Goal: Information Seeking & Learning: Learn about a topic

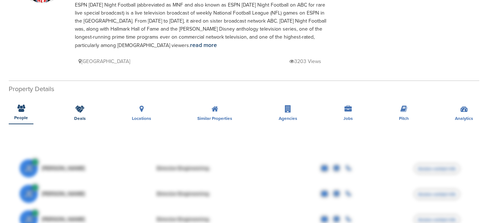
click at [83, 112] on icon at bounding box center [79, 108] width 9 height 7
click at [71, 111] on div "Deals" at bounding box center [80, 110] width 23 height 27
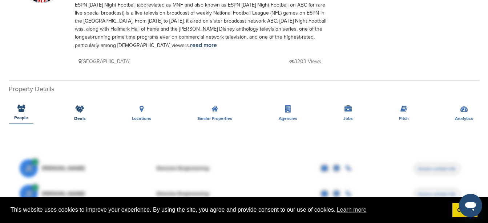
click at [76, 113] on div "Deals" at bounding box center [80, 110] width 23 height 27
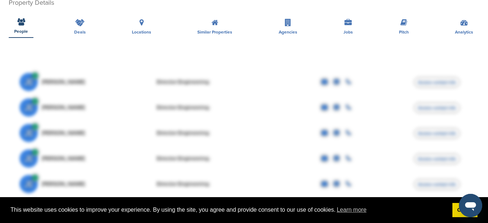
scroll to position [170, 0]
click at [454, 208] on link "Got it!" at bounding box center [465, 210] width 25 height 15
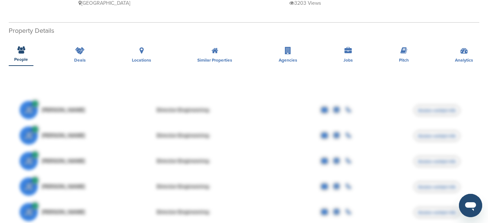
scroll to position [0, 0]
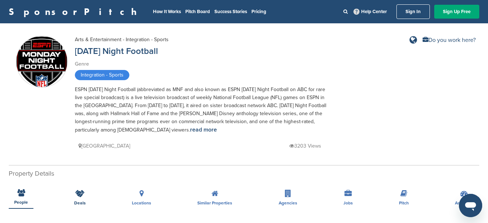
click at [72, 193] on div "Deals" at bounding box center [80, 194] width 23 height 27
click at [190, 132] on link "read more" at bounding box center [203, 129] width 27 height 7
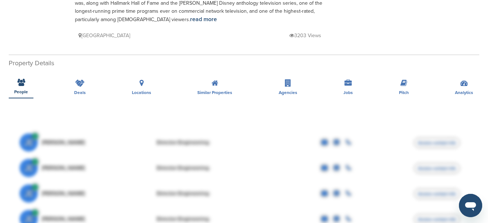
scroll to position [106, 0]
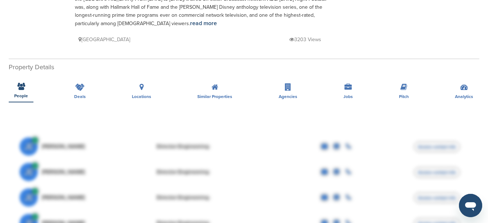
click at [17, 91] on div "People" at bounding box center [21, 88] width 25 height 27
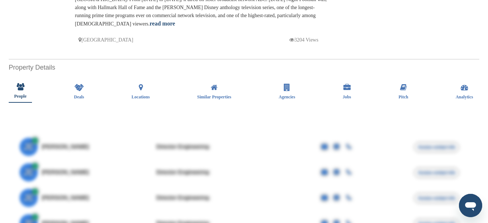
scroll to position [106, 0]
